Goal: Task Accomplishment & Management: Use online tool/utility

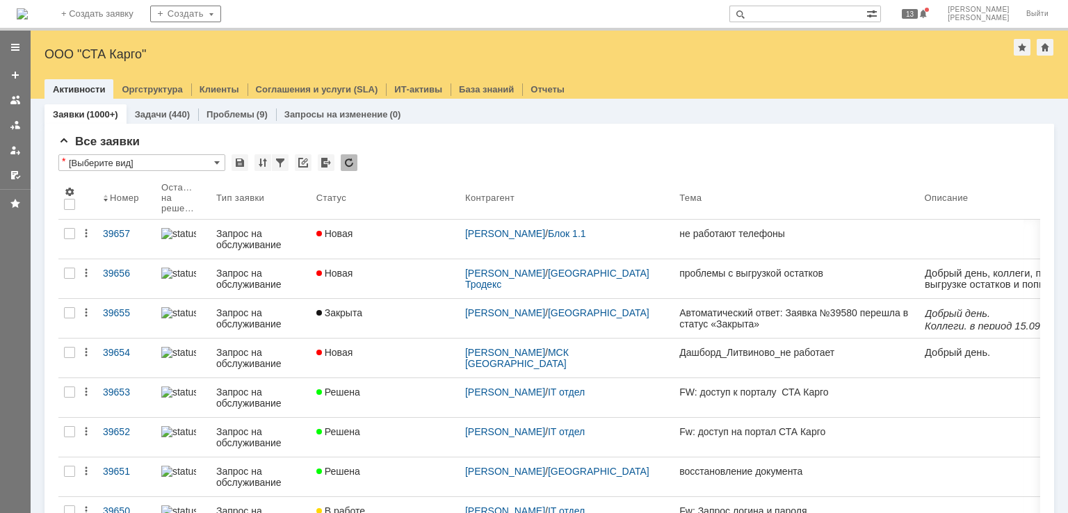
click at [28, 18] on img at bounding box center [22, 13] width 11 height 11
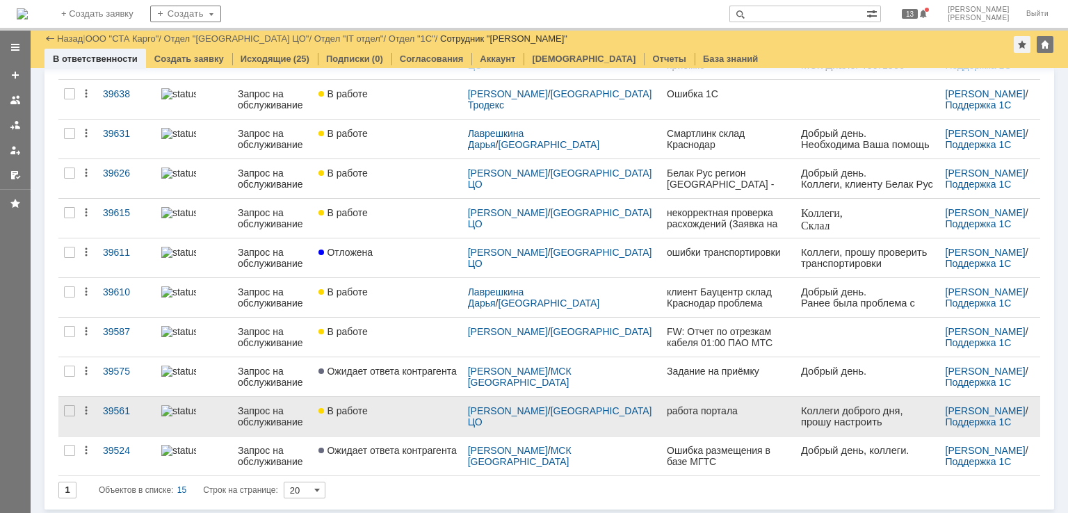
click at [412, 411] on div "В работе" at bounding box center [387, 410] width 138 height 11
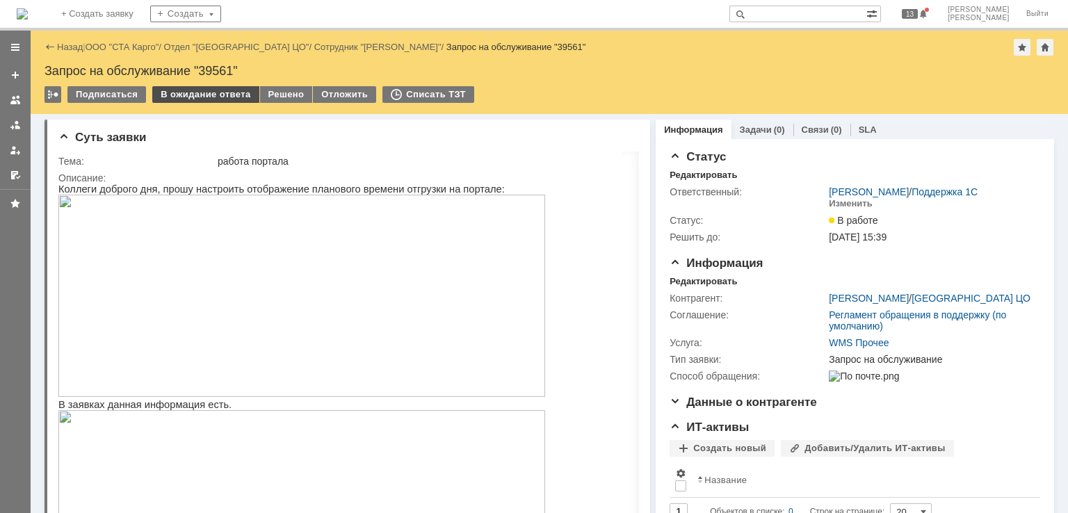
click at [197, 95] on div "В ожидание ответа" at bounding box center [205, 94] width 106 height 17
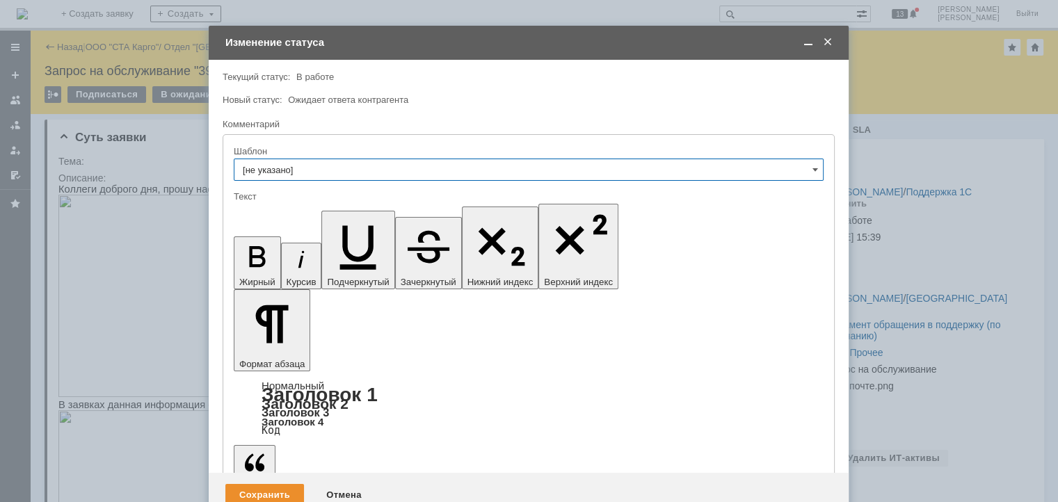
click at [825, 38] on span at bounding box center [827, 42] width 14 height 13
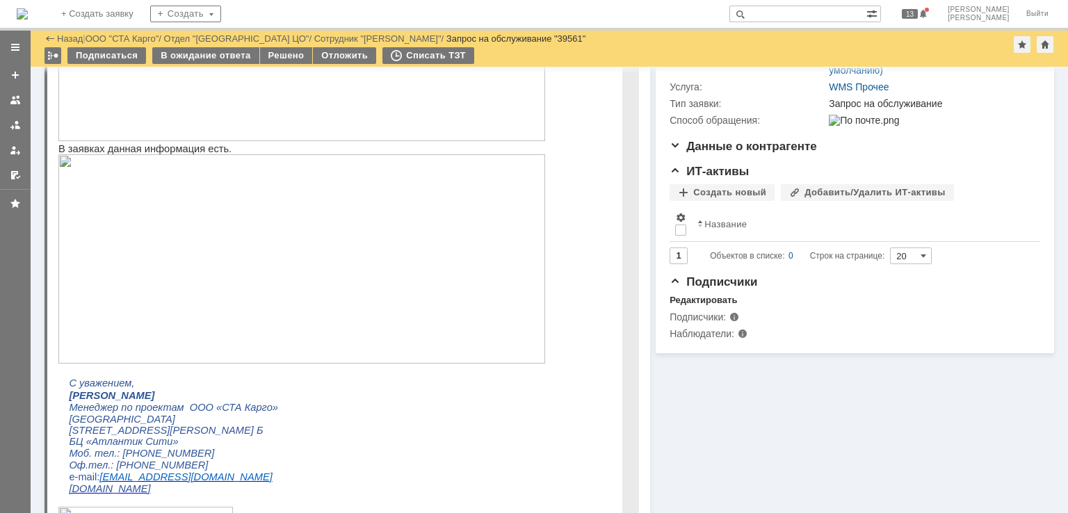
click at [409, 251] on img at bounding box center [301, 258] width 487 height 209
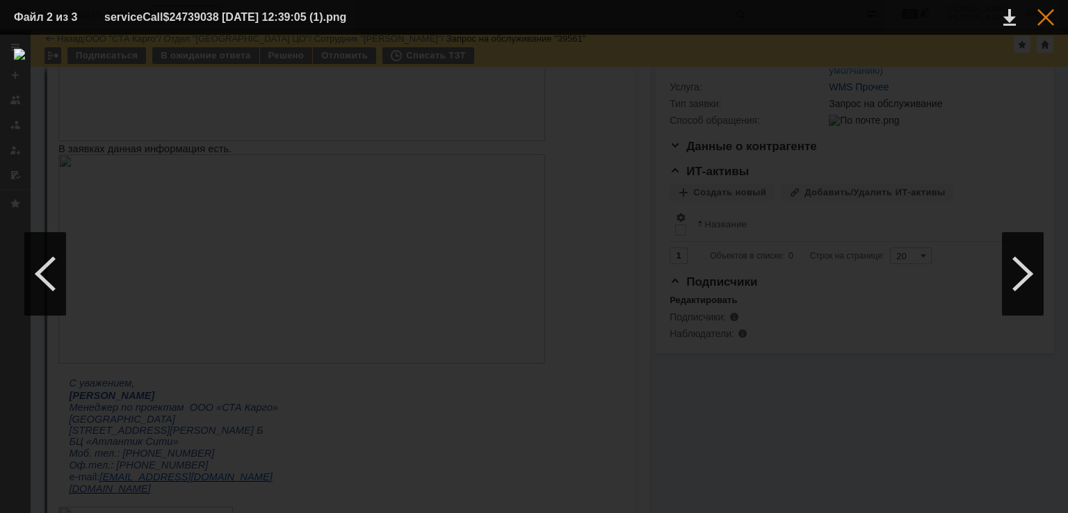
click at [1051, 23] on div at bounding box center [1045, 17] width 17 height 17
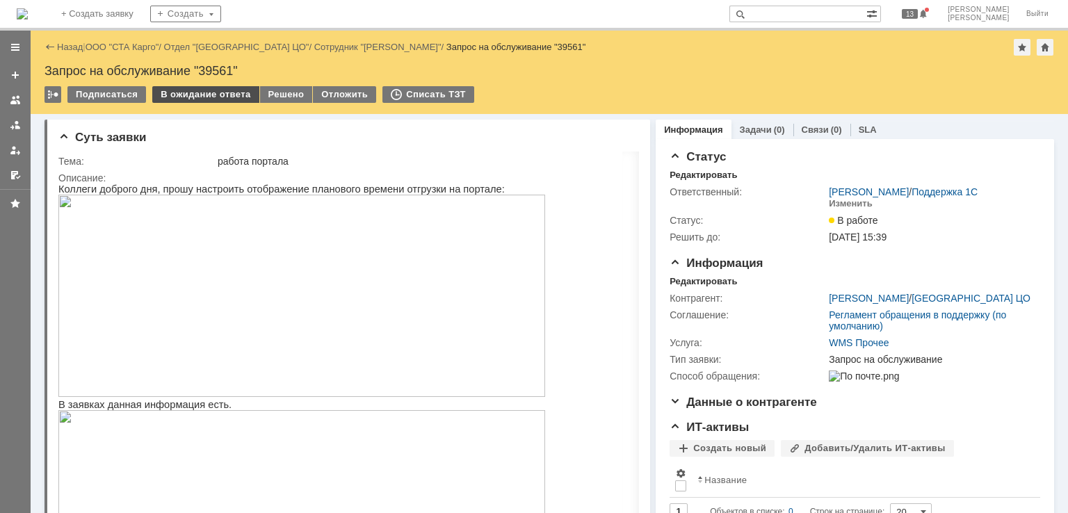
click at [178, 101] on div "В ожидание ответа" at bounding box center [205, 94] width 106 height 17
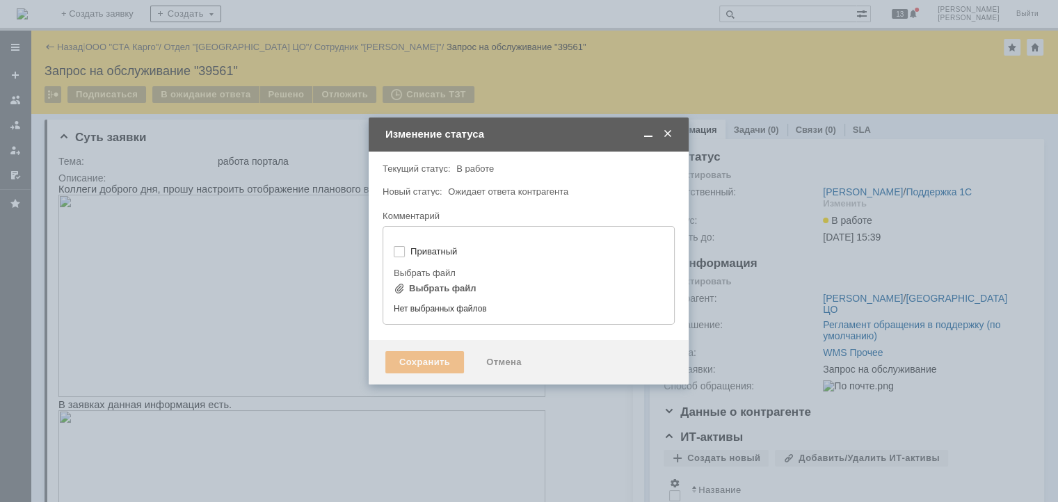
type input "[не указано]"
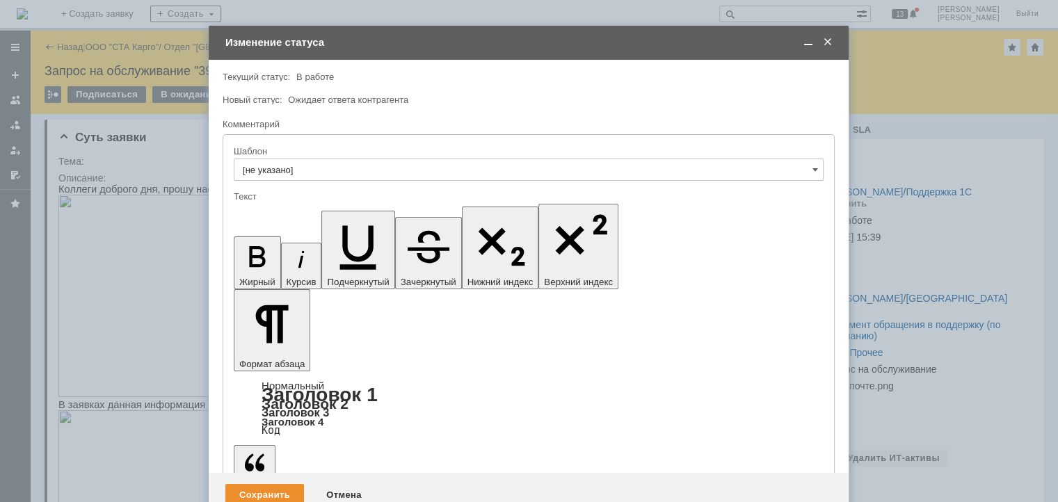
click at [806, 39] on span at bounding box center [808, 42] width 14 height 13
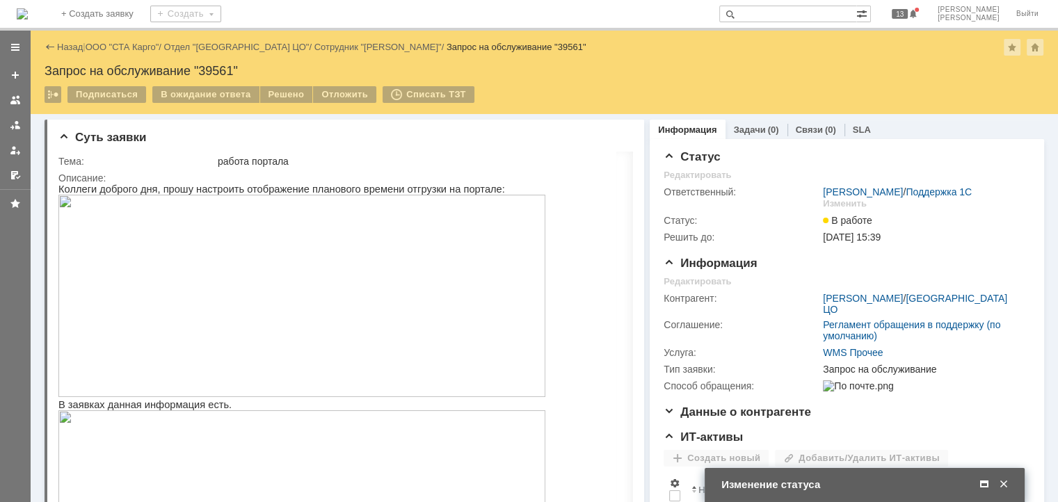
click at [977, 484] on span at bounding box center [984, 484] width 14 height 13
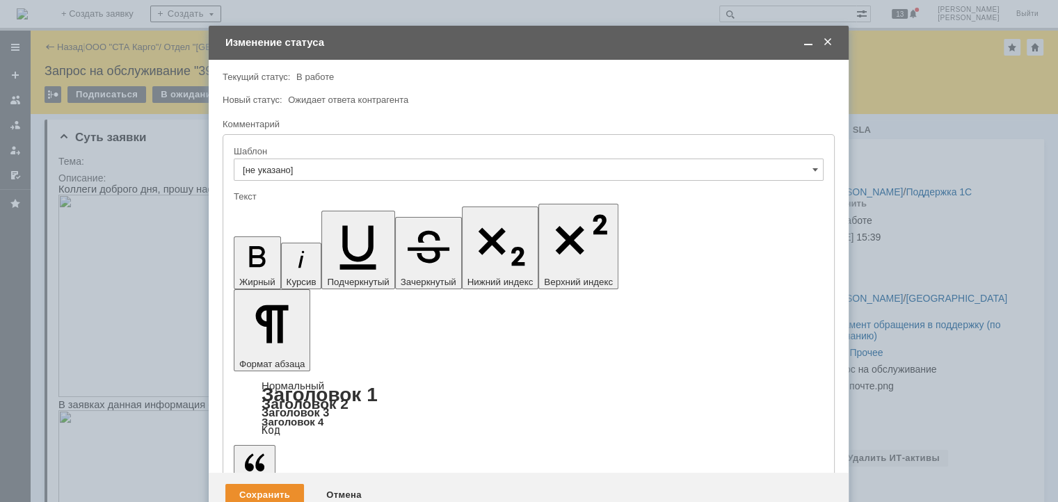
click at [808, 42] on span at bounding box center [808, 42] width 14 height 13
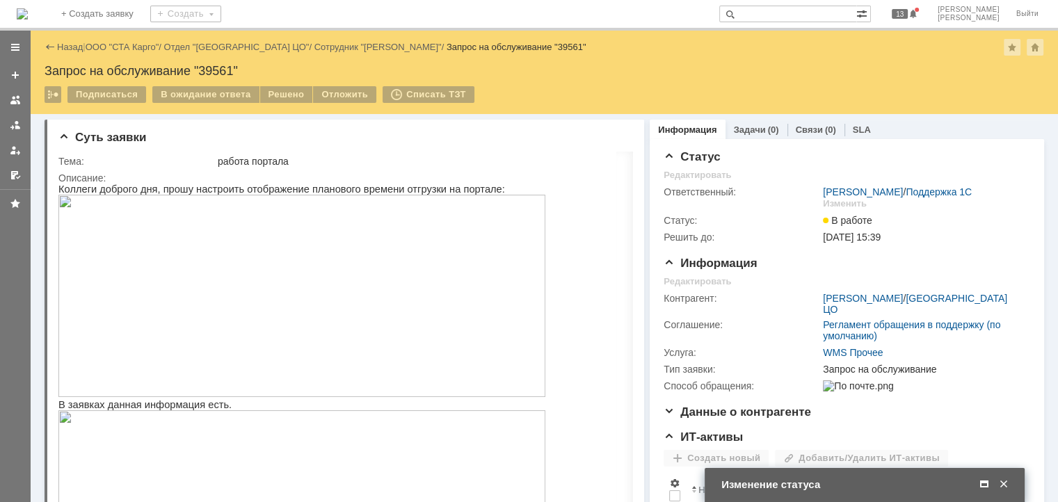
click at [980, 479] on span at bounding box center [984, 484] width 14 height 13
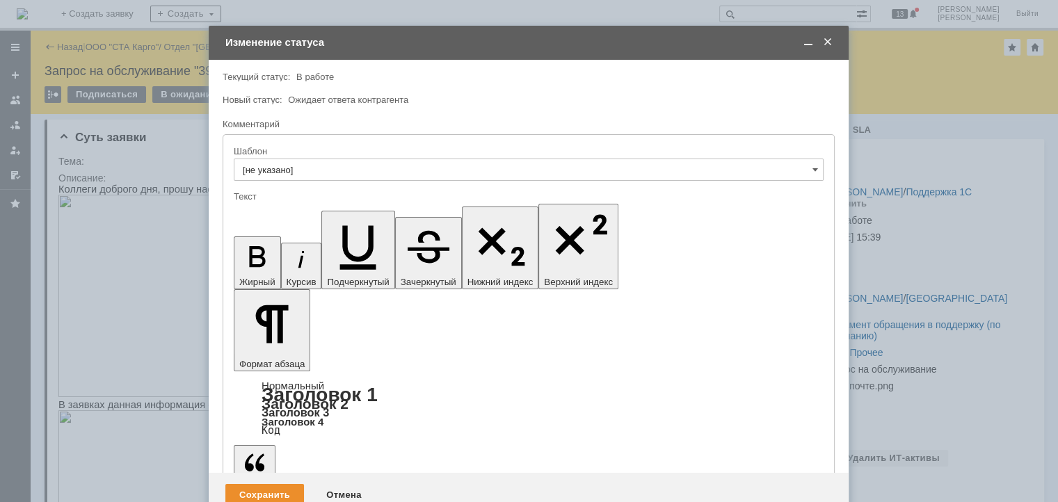
click at [255, 484] on div "Сохранить" at bounding box center [264, 495] width 79 height 22
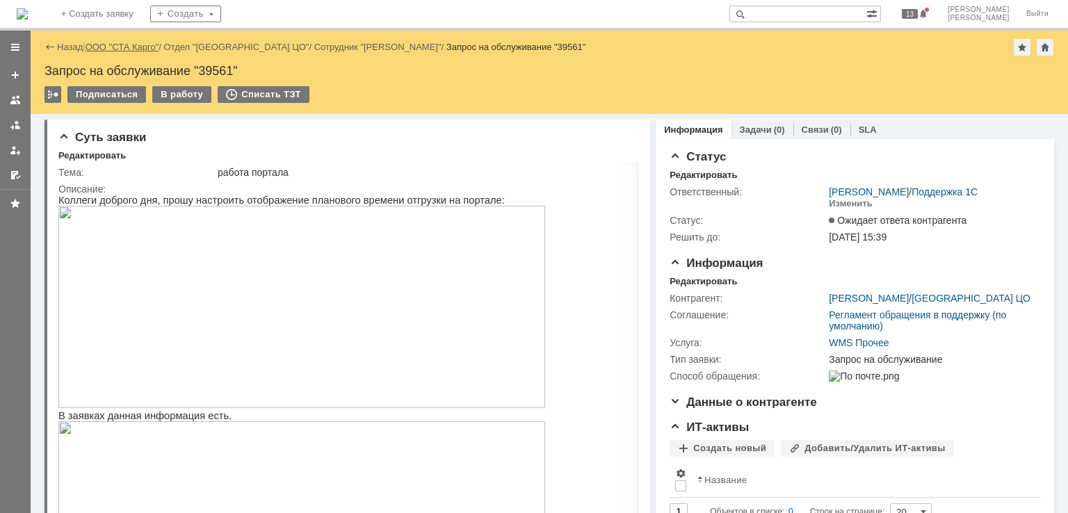
click at [113, 42] on link "ООО "СТА Карго"" at bounding box center [123, 47] width 74 height 10
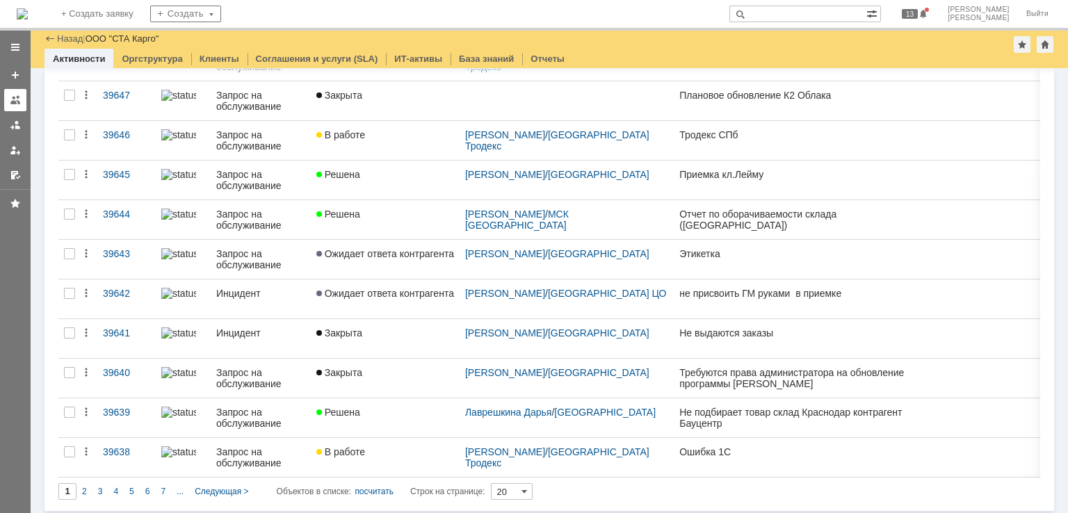
click at [18, 102] on div at bounding box center [15, 100] width 11 height 11
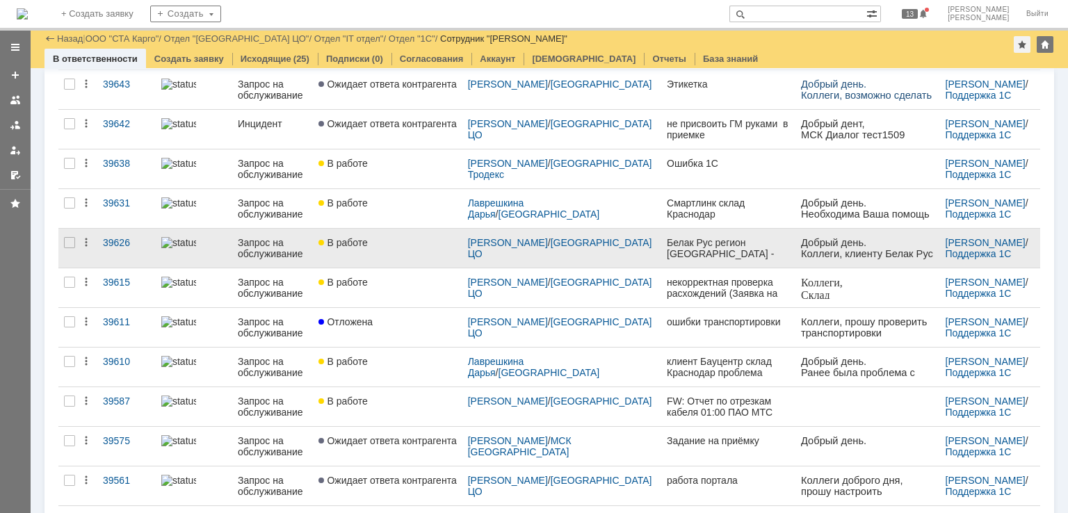
click at [417, 248] on link "В работе" at bounding box center [387, 248] width 149 height 39
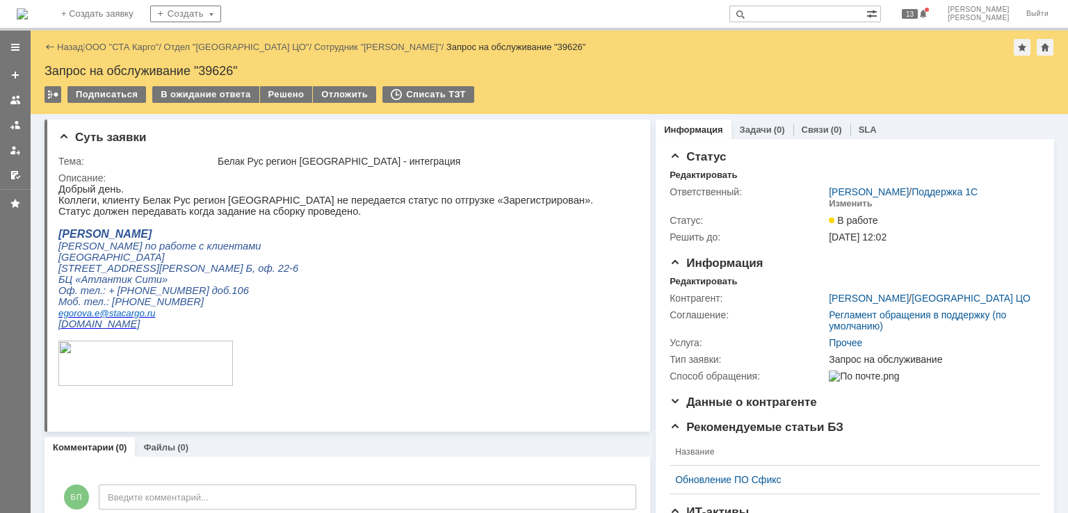
click at [223, 69] on div "Запрос на обслуживание "39626"" at bounding box center [550, 71] width 1010 height 14
copy div "39626"
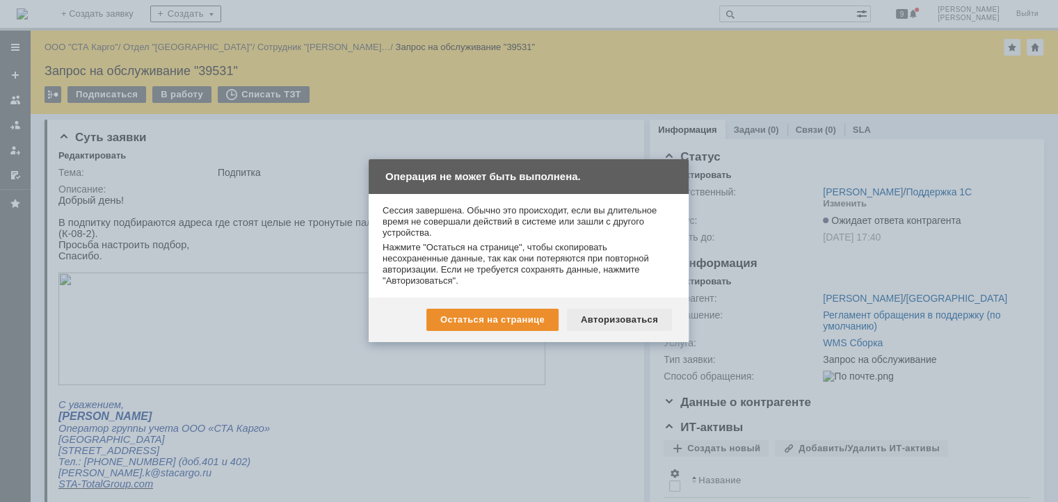
click at [612, 314] on div "Авторизоваться" at bounding box center [619, 320] width 105 height 22
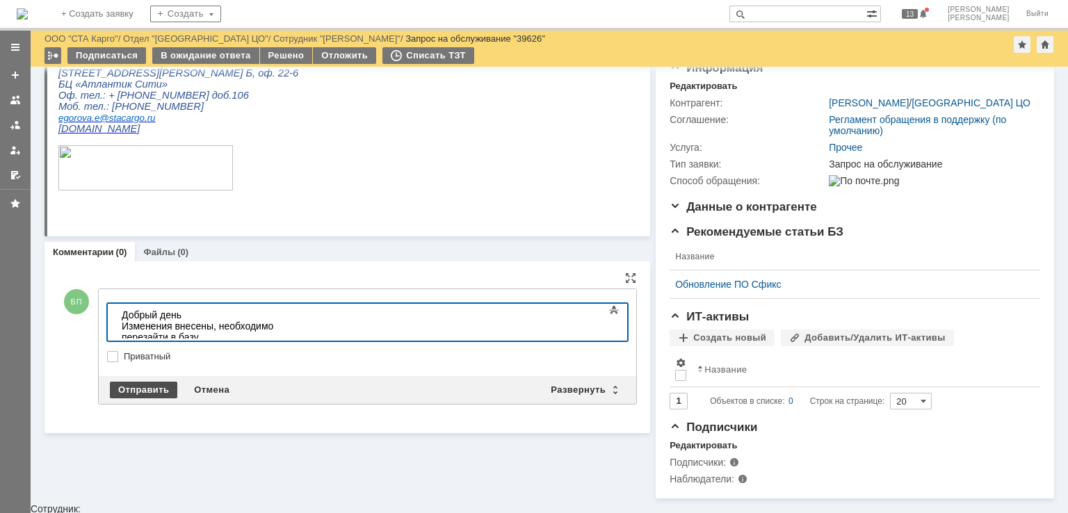
click at [165, 382] on div "Отправить" at bounding box center [143, 390] width 67 height 17
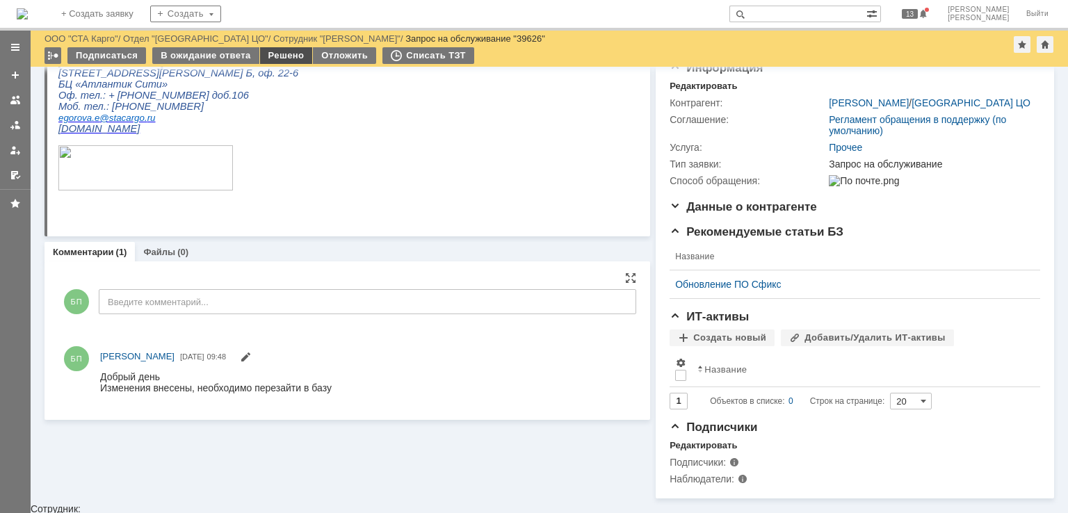
click at [277, 56] on div "Решено" at bounding box center [286, 55] width 53 height 17
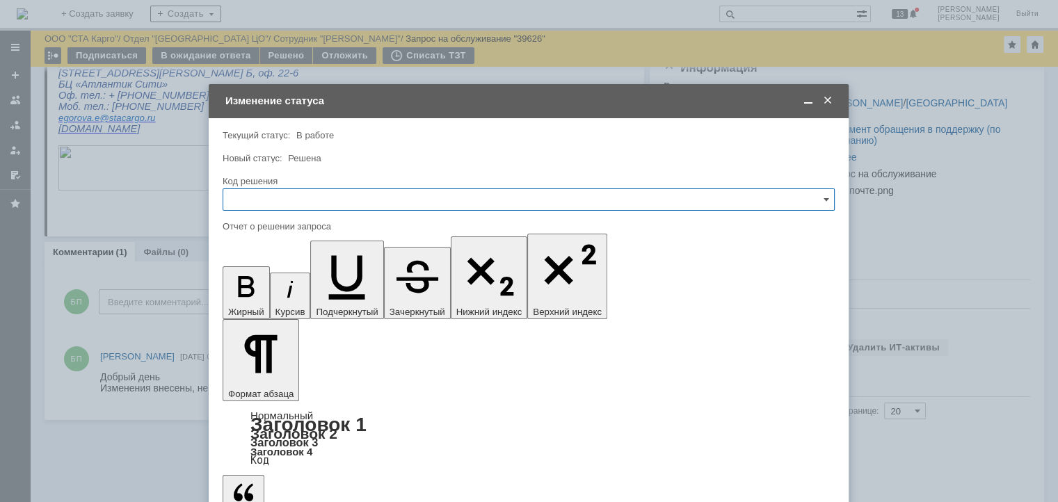
click at [293, 193] on input "text" at bounding box center [529, 199] width 612 height 22
drag, startPoint x: 268, startPoint y: 378, endPoint x: 281, endPoint y: 358, distance: 23.7
click at [269, 378] on div "Решено" at bounding box center [528, 386] width 610 height 22
type input "Решено"
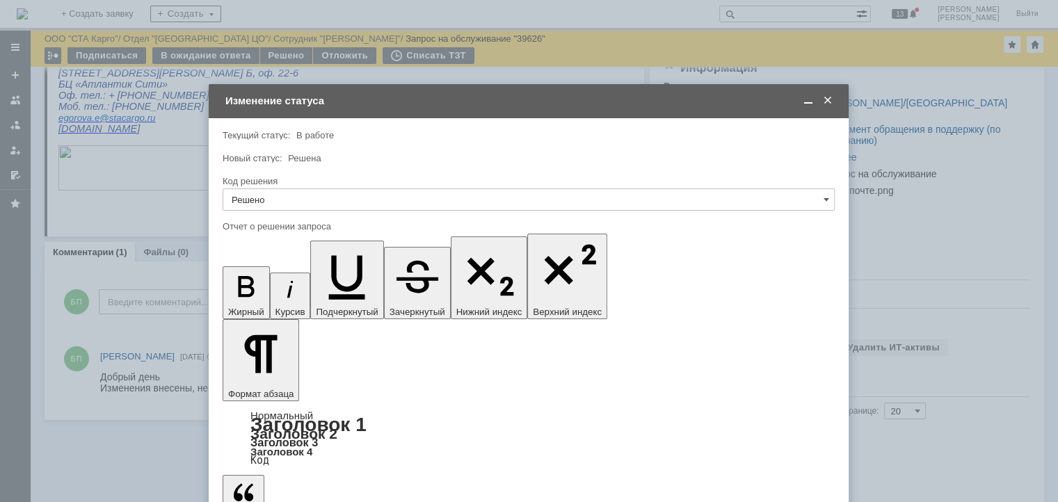
type input "Решено"
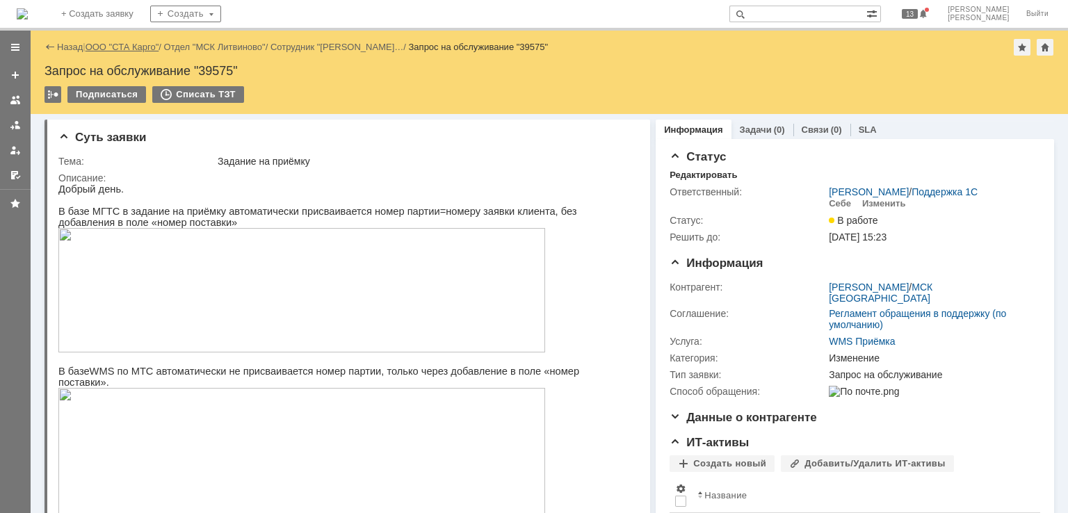
click at [128, 47] on link "ООО "СТА Карго"" at bounding box center [123, 47] width 74 height 10
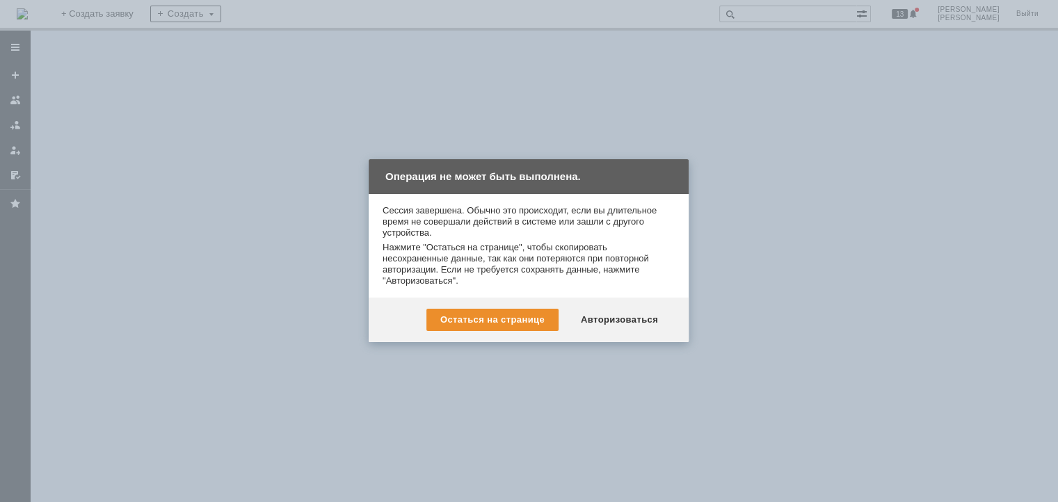
click at [12, 99] on div at bounding box center [534, 256] width 1068 height 513
click at [633, 310] on div "Авторизоваться" at bounding box center [619, 320] width 105 height 22
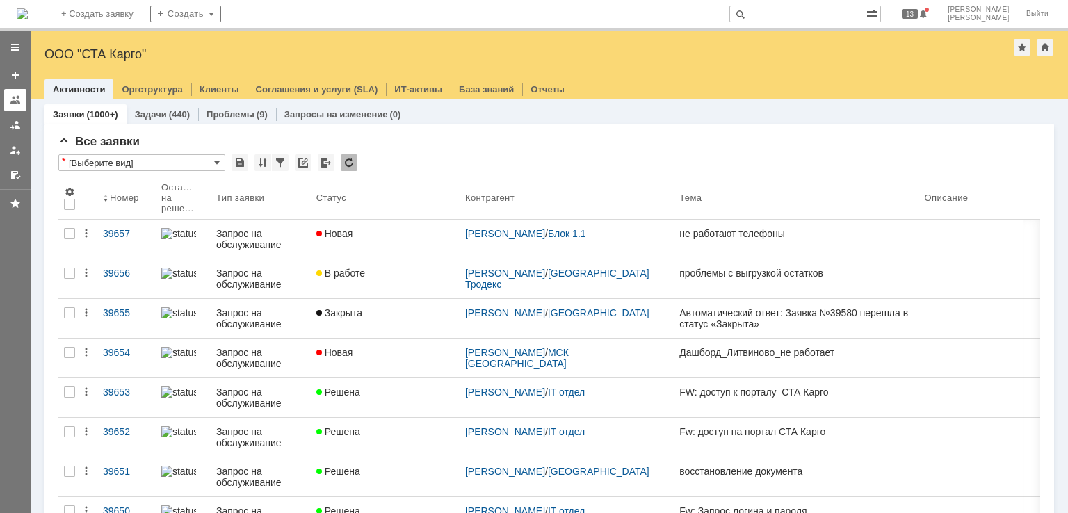
click at [21, 104] on link at bounding box center [15, 100] width 22 height 22
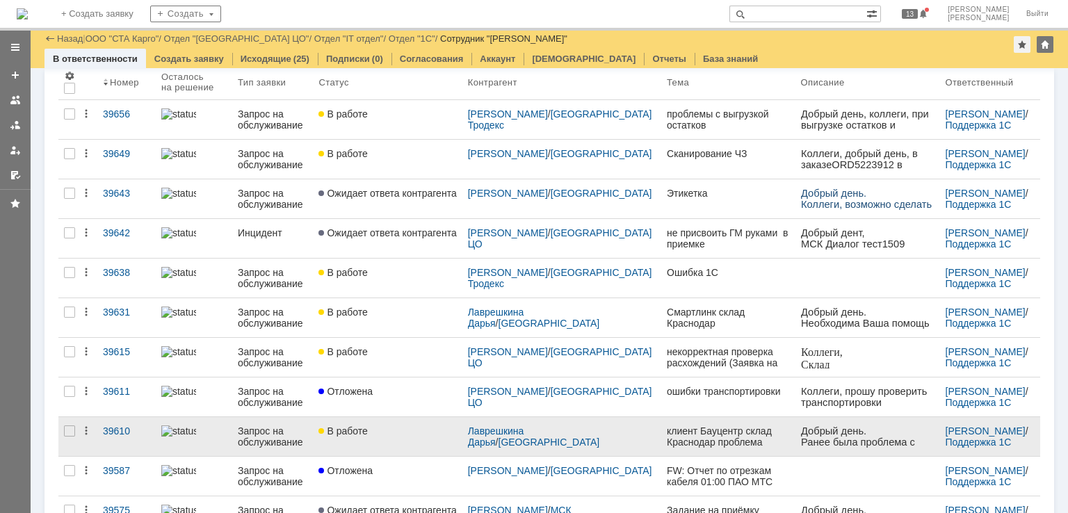
scroll to position [173, 0]
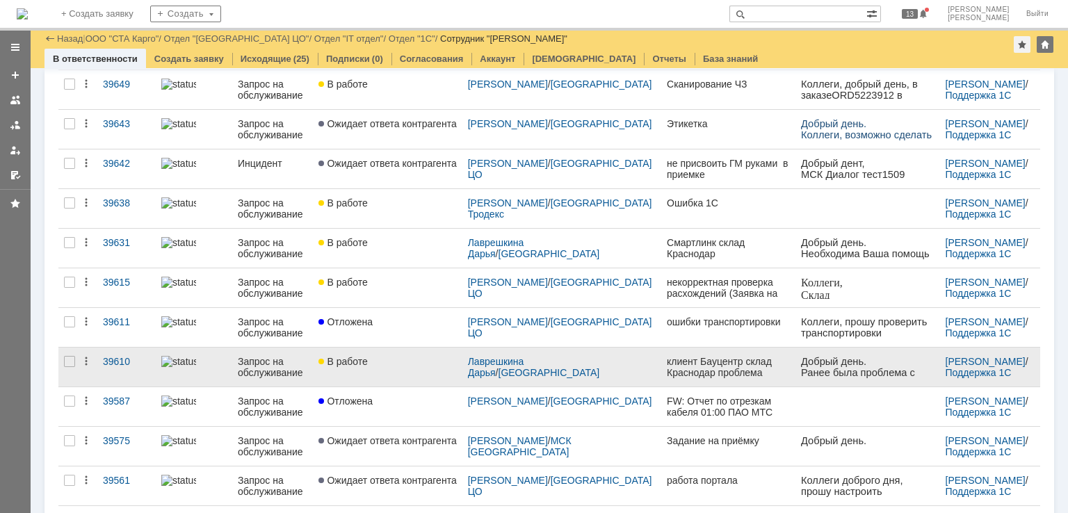
click at [385, 357] on div "В работе" at bounding box center [387, 361] width 138 height 11
